Goal: Transaction & Acquisition: Purchase product/service

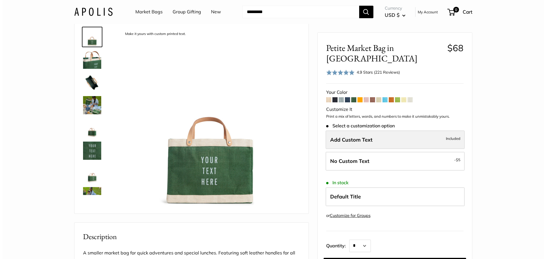
scroll to position [28, 0]
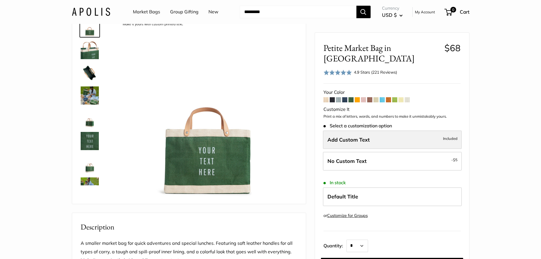
click at [375, 130] on label "Add Custom Text Included" at bounding box center [392, 139] width 139 height 19
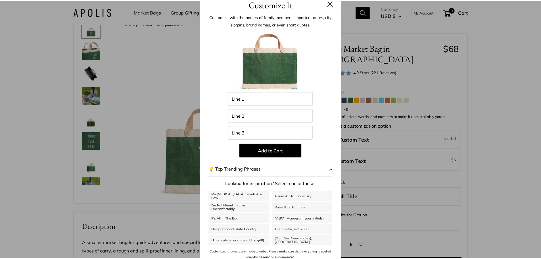
scroll to position [12, 0]
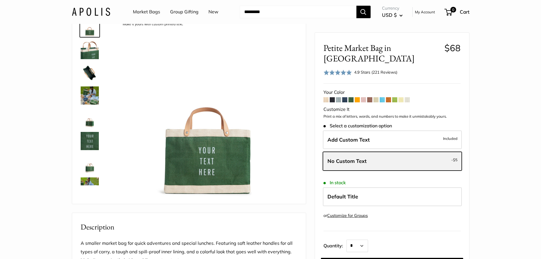
click at [361, 158] on span "No Custom Text" at bounding box center [347, 161] width 39 height 7
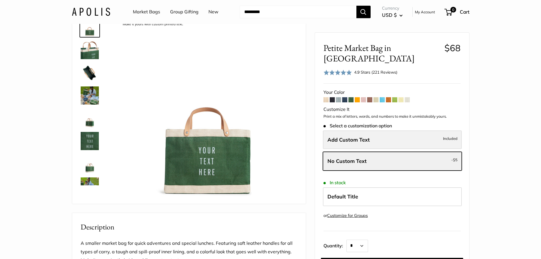
click at [370, 135] on label "Add Custom Text Included" at bounding box center [392, 139] width 139 height 19
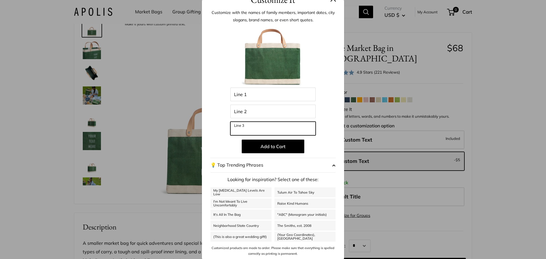
click at [270, 122] on input "Line 3" at bounding box center [272, 129] width 85 height 14
type input "******"
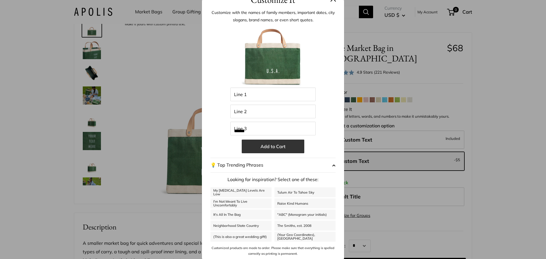
click at [269, 149] on button "Add to Cart" at bounding box center [273, 147] width 63 height 14
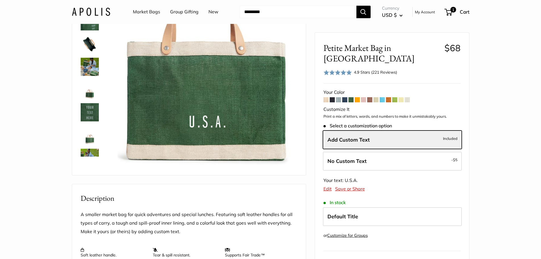
scroll to position [57, 0]
click at [334, 97] on span at bounding box center [332, 99] width 5 height 5
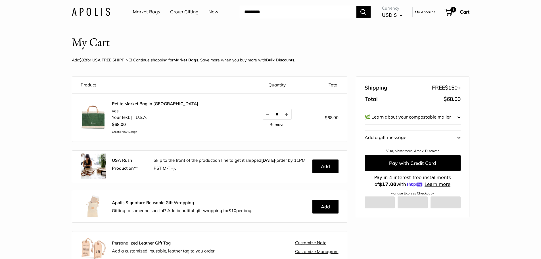
scroll to position [6, 0]
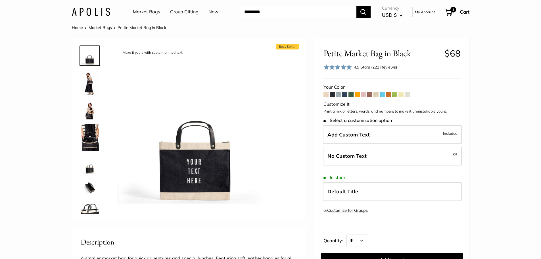
click at [92, 208] on img at bounding box center [90, 210] width 18 height 18
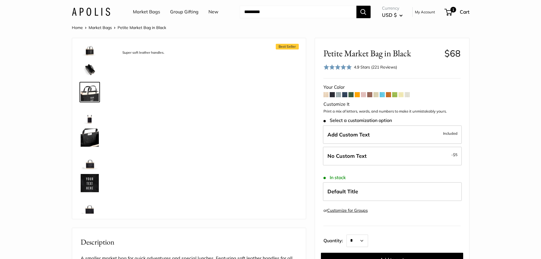
scroll to position [123, 0]
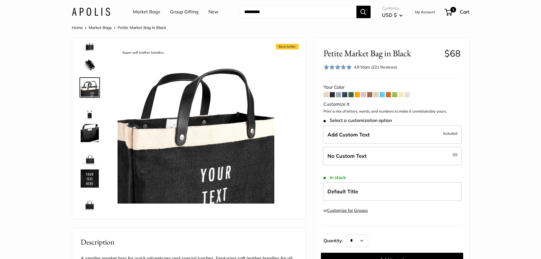
click at [85, 172] on img at bounding box center [90, 178] width 18 height 18
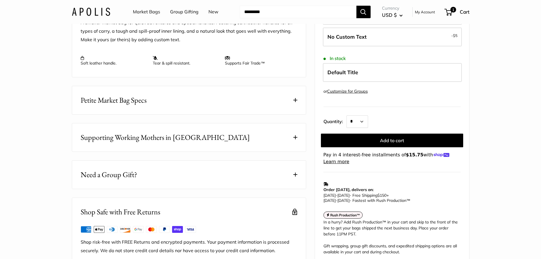
scroll to position [284, 0]
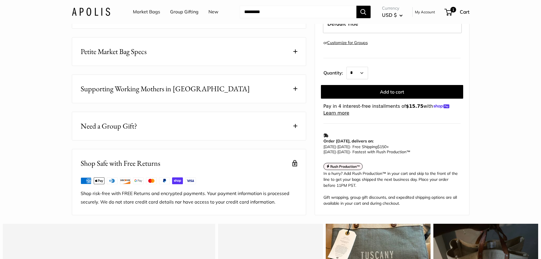
click at [153, 64] on button "Petite Market Bag Specs" at bounding box center [189, 52] width 234 height 28
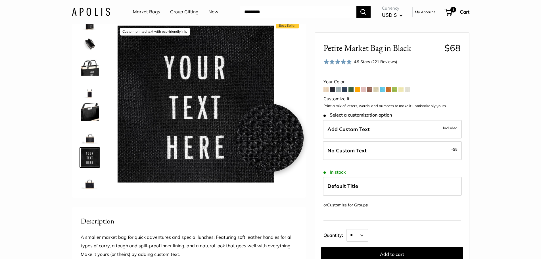
scroll to position [0, 0]
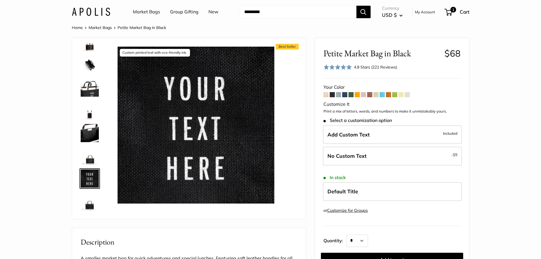
click at [308, 14] on input "Search..." at bounding box center [298, 12] width 117 height 13
type input "**"
click at [357, 6] on button "Search" at bounding box center [364, 12] width 14 height 13
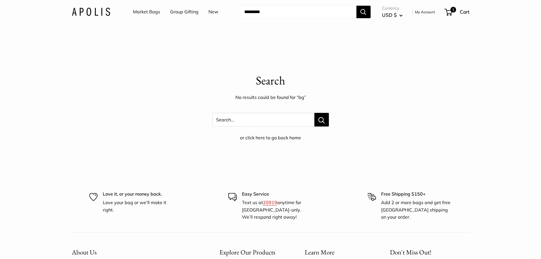
click at [143, 10] on link "Market Bags" at bounding box center [146, 12] width 27 height 9
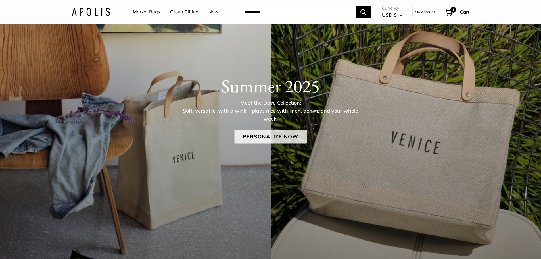
scroll to position [114, 0]
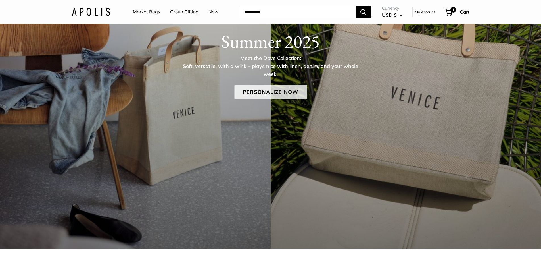
click at [275, 88] on link "Personalize Now" at bounding box center [270, 92] width 72 height 14
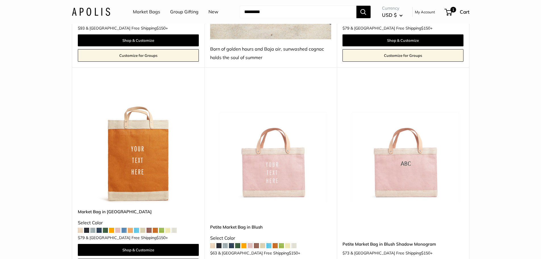
scroll to position [3267, 0]
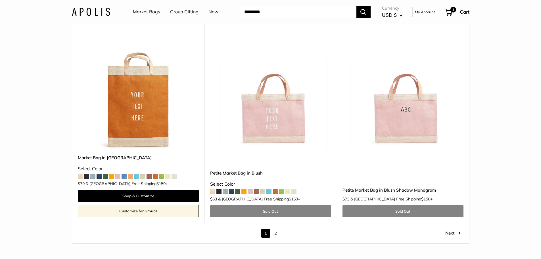
click at [0, 0] on img at bounding box center [0, 0] width 0 height 0
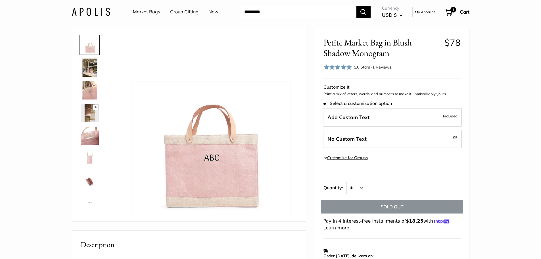
scroll to position [85, 0]
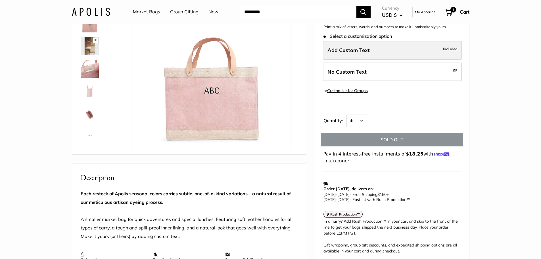
click at [382, 45] on label "Add Custom Text Included" at bounding box center [392, 50] width 139 height 19
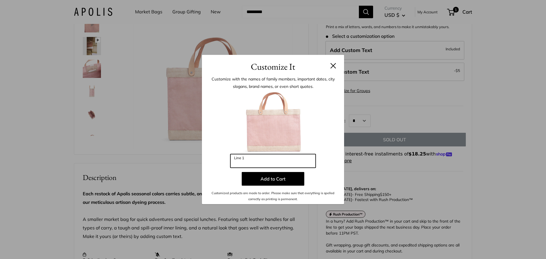
click at [281, 157] on input "Line 1" at bounding box center [272, 161] width 85 height 14
type input "***"
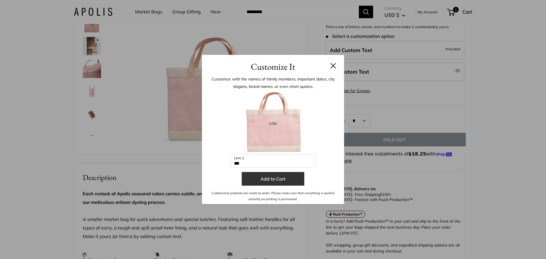
click at [278, 179] on button "Add to Cart" at bounding box center [273, 179] width 63 height 14
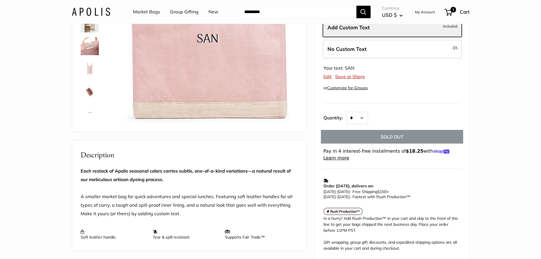
scroll to position [170, 0]
